Goal: Manage account settings

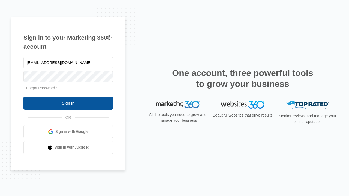
click at [68, 103] on input "Sign In" at bounding box center [67, 103] width 89 height 13
